Goal: Transaction & Acquisition: Purchase product/service

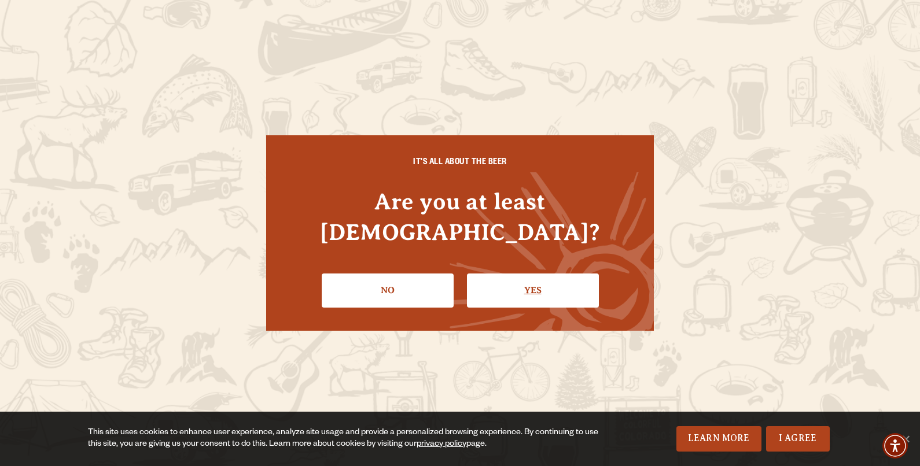
click at [533, 274] on link "Yes" at bounding box center [533, 291] width 132 height 34
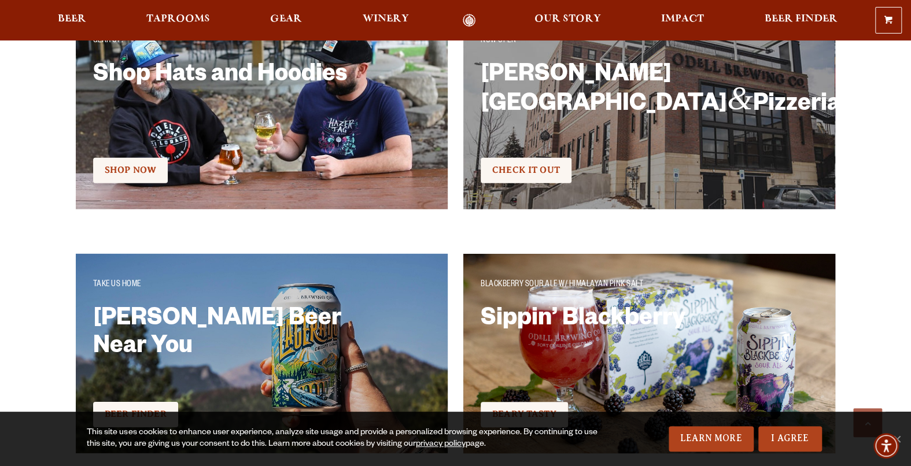
scroll to position [2053, 0]
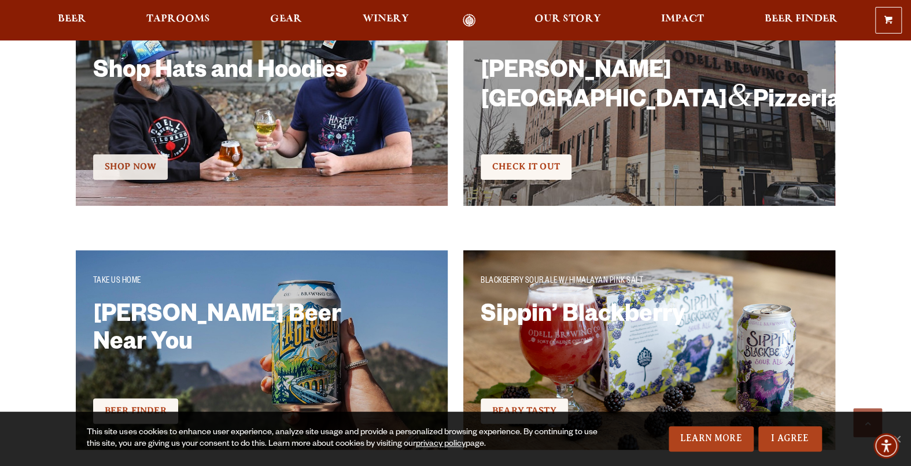
click at [120, 164] on span "Shop Now" at bounding box center [130, 166] width 51 height 10
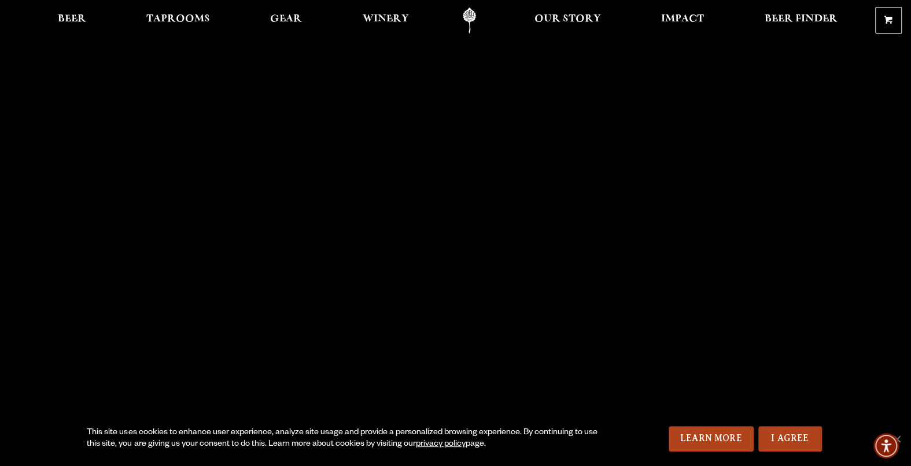
click at [466, 16] on link "Odell Home" at bounding box center [469, 21] width 43 height 26
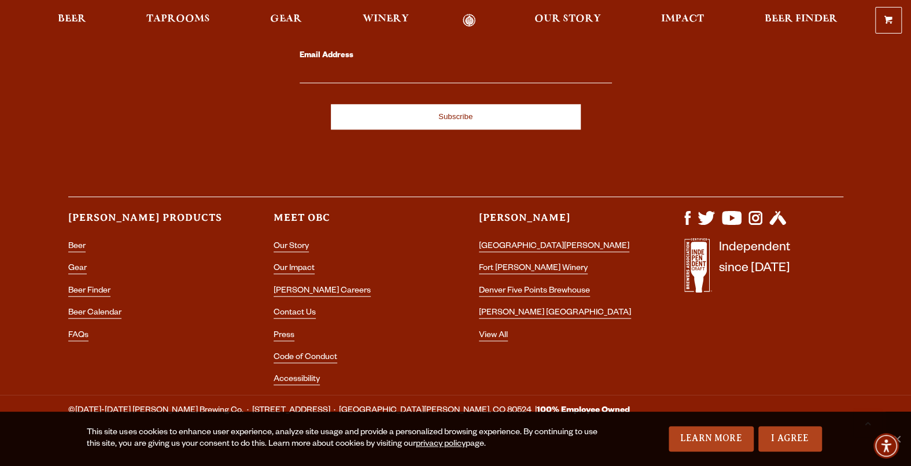
scroll to position [3349, 0]
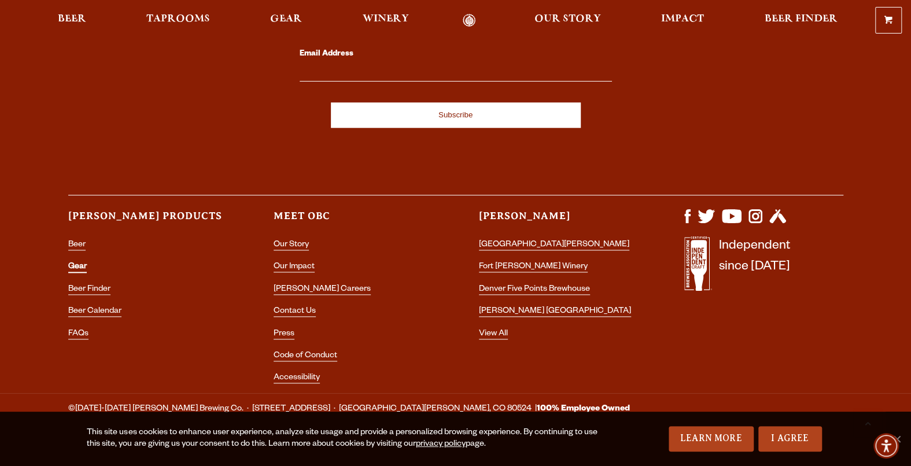
click at [78, 263] on link "Gear" at bounding box center [77, 268] width 19 height 10
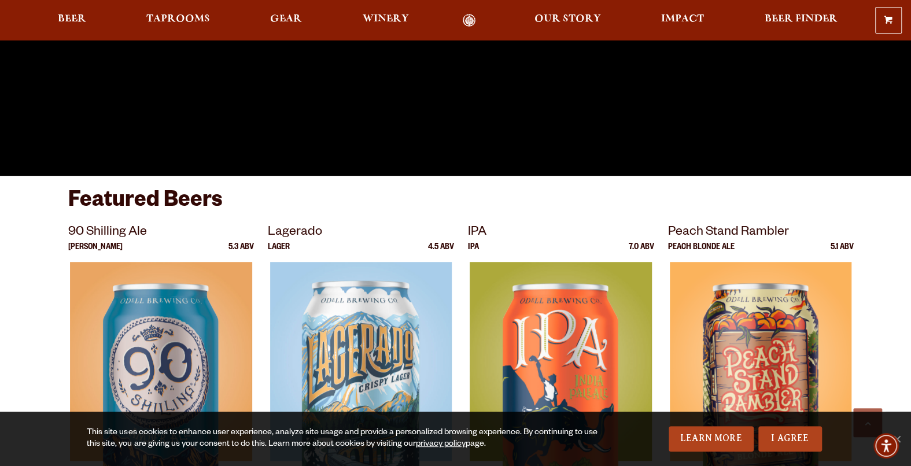
scroll to position [0, 0]
